Goal: Transaction & Acquisition: Subscribe to service/newsletter

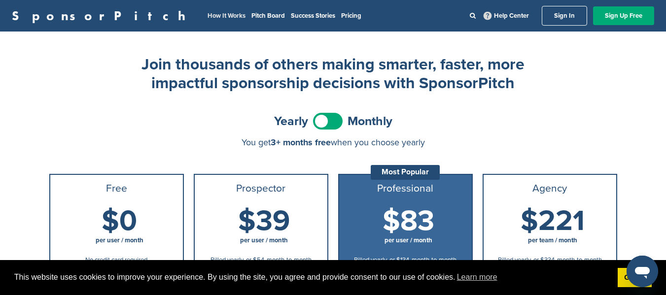
click at [208, 15] on link "How It Works" at bounding box center [227, 16] width 38 height 8
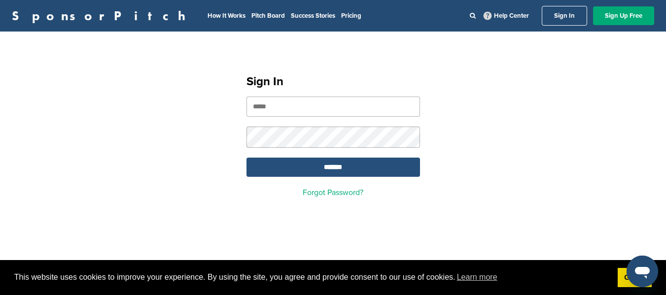
type input "**********"
click at [353, 173] on input "*******" at bounding box center [334, 167] width 174 height 19
